Goal: Check status: Check status

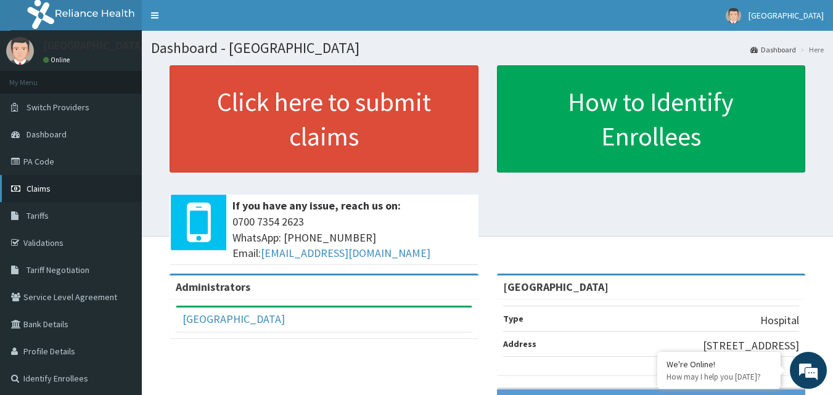
click at [70, 187] on link "Claims" at bounding box center [71, 188] width 142 height 27
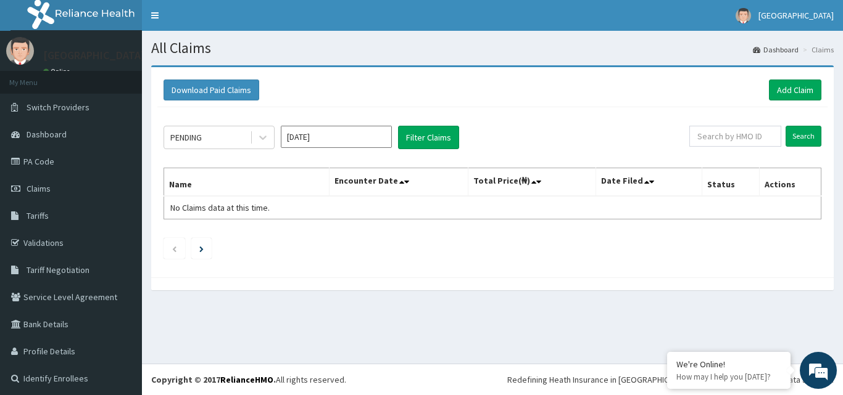
click at [313, 139] on input "Oct 2025" at bounding box center [336, 137] width 111 height 22
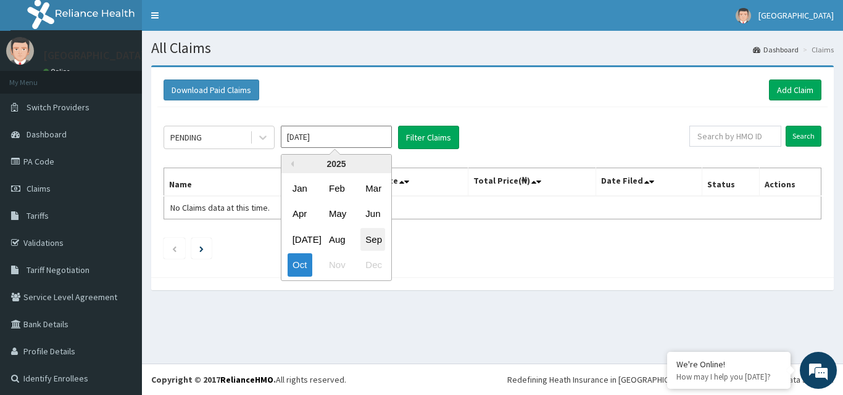
click at [365, 243] on div "Sep" at bounding box center [372, 239] width 25 height 23
type input "Sep 2025"
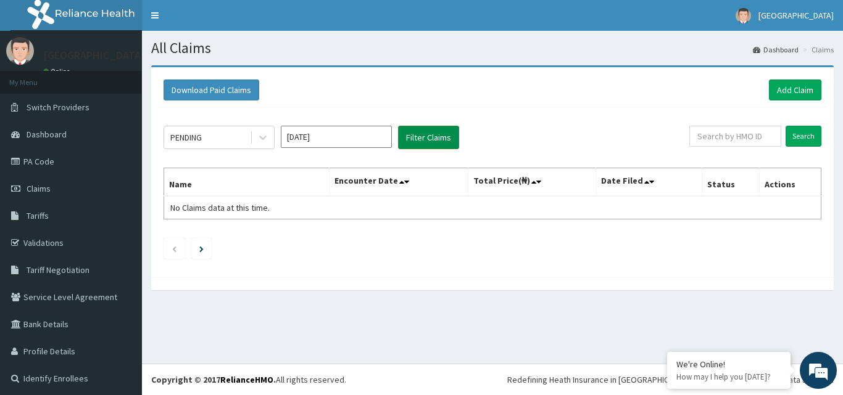
click at [419, 138] on button "Filter Claims" at bounding box center [428, 137] width 61 height 23
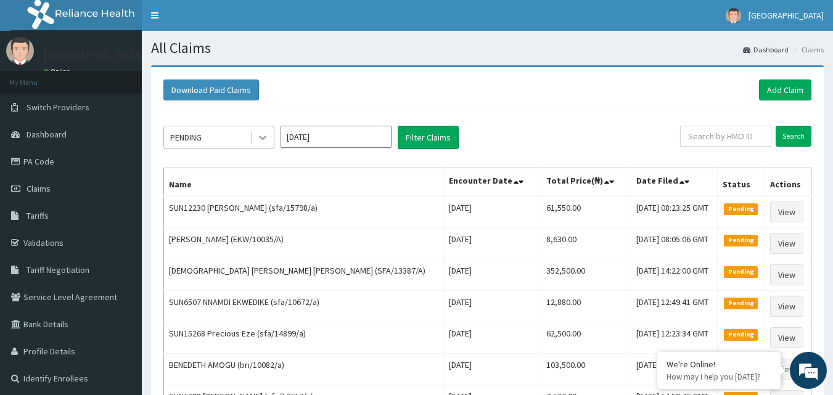
click at [258, 136] on icon at bounding box center [263, 137] width 12 height 12
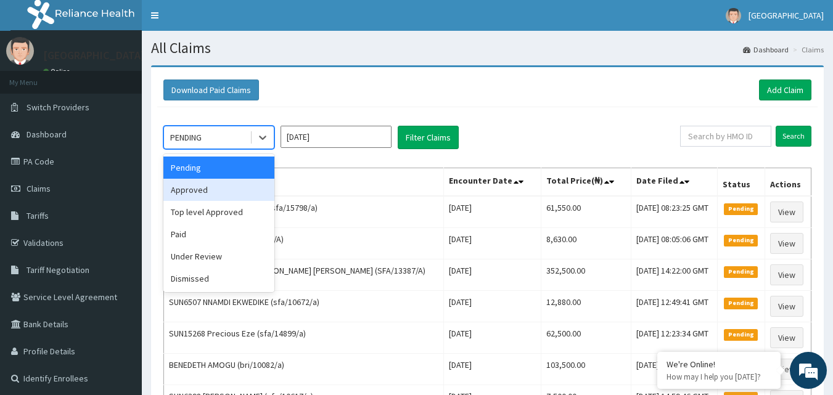
click at [216, 191] on div "Approved" at bounding box center [218, 190] width 111 height 22
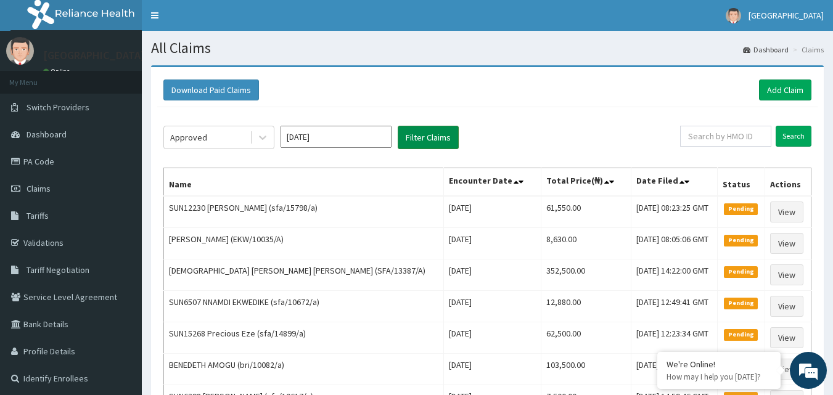
click at [429, 132] on button "Filter Claims" at bounding box center [428, 137] width 61 height 23
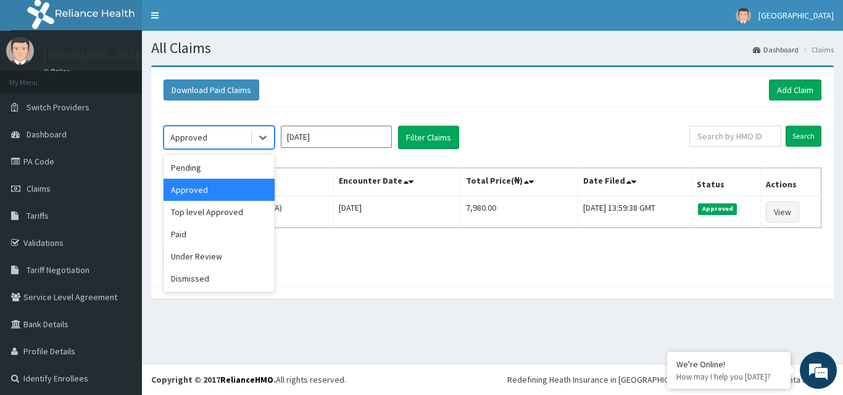
click at [249, 138] on div "Approved" at bounding box center [207, 138] width 86 height 20
click at [221, 215] on div "Top level Approved" at bounding box center [218, 212] width 111 height 22
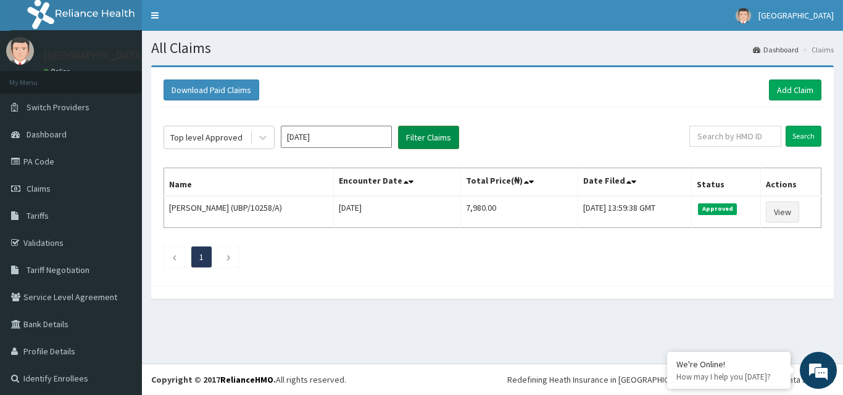
click at [420, 138] on button "Filter Claims" at bounding box center [428, 137] width 61 height 23
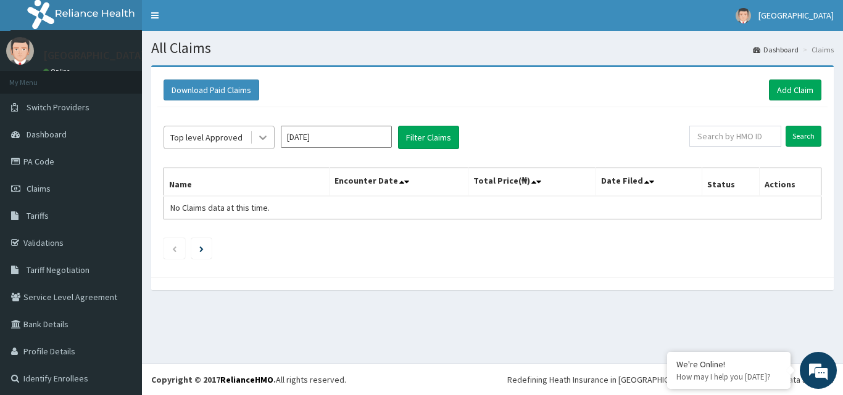
click at [253, 134] on div at bounding box center [263, 137] width 22 height 22
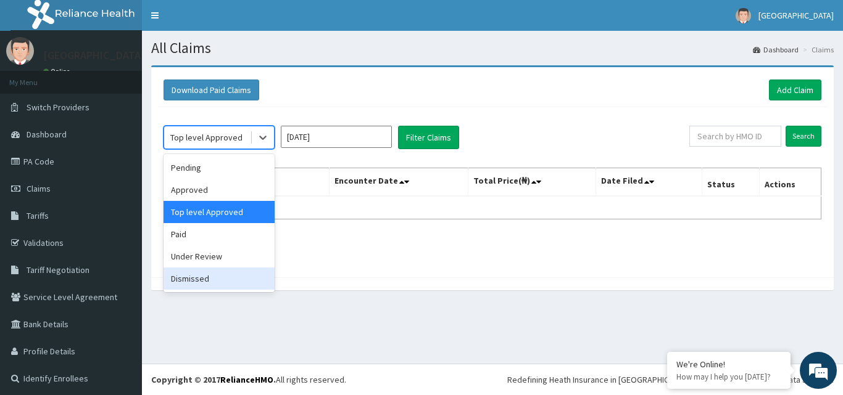
click at [192, 282] on div "Dismissed" at bounding box center [218, 279] width 111 height 22
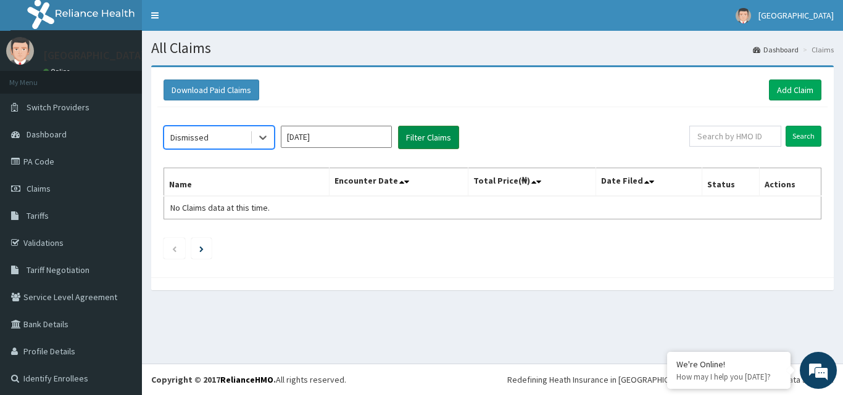
click at [435, 135] on button "Filter Claims" at bounding box center [428, 137] width 61 height 23
click at [263, 141] on icon at bounding box center [263, 137] width 12 height 12
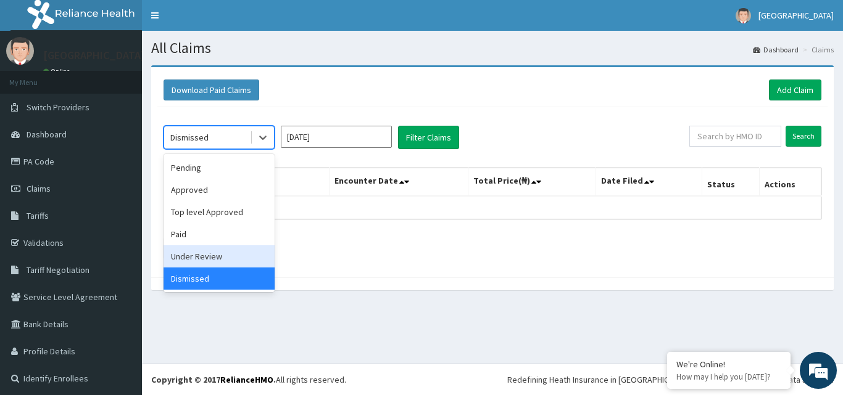
click at [191, 259] on div "Under Review" at bounding box center [218, 256] width 111 height 22
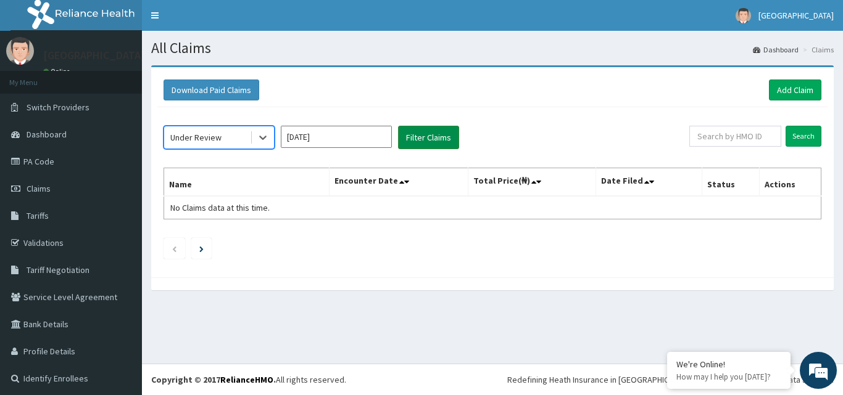
click at [420, 138] on button "Filter Claims" at bounding box center [428, 137] width 61 height 23
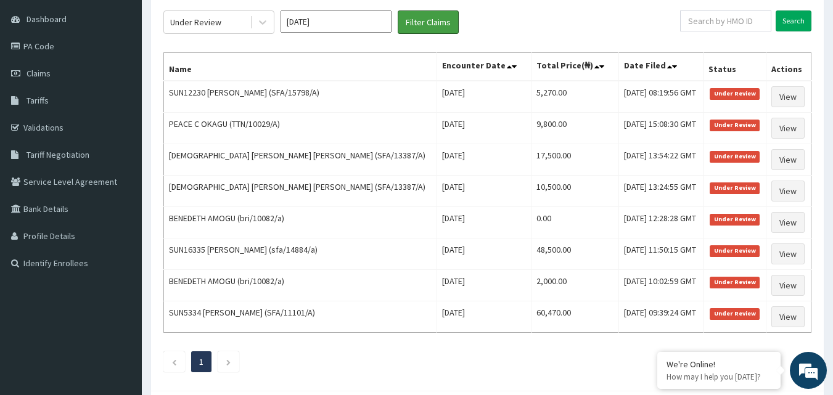
scroll to position [115, 0]
